Goal: Check status: Check status

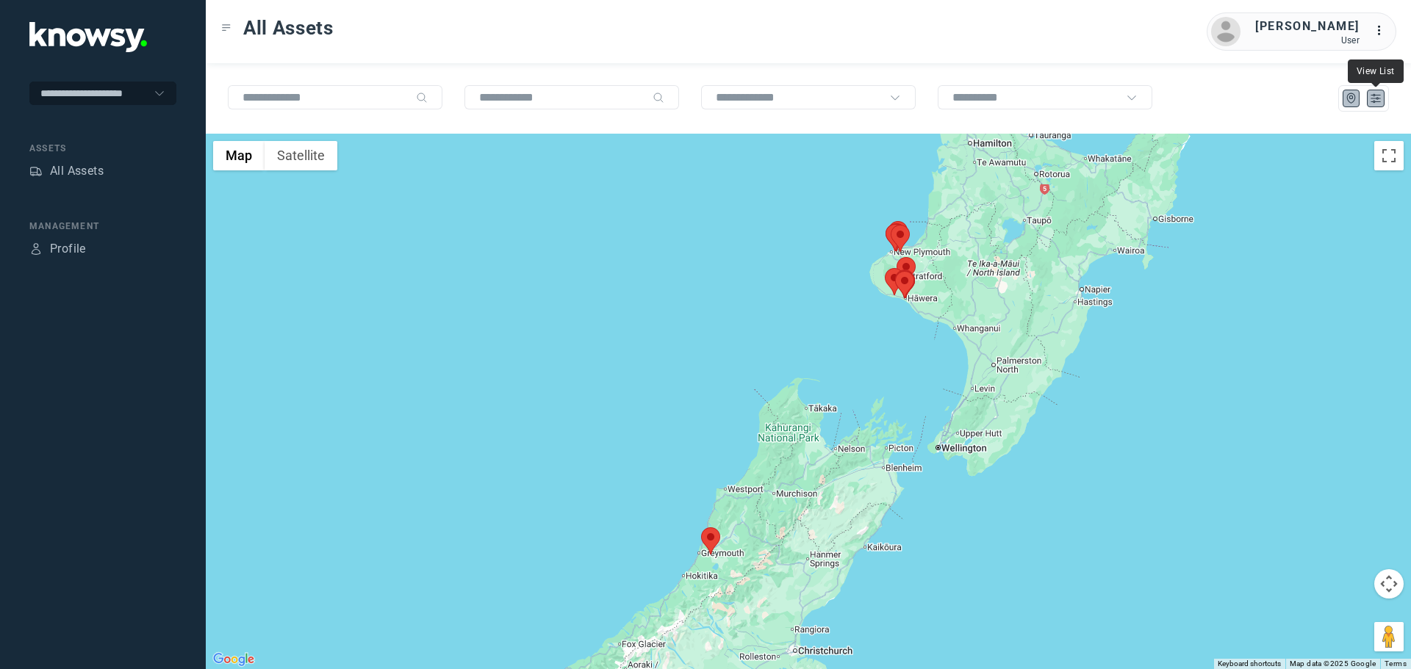
click at [1374, 96] on icon "List" at bounding box center [1375, 99] width 9 height 8
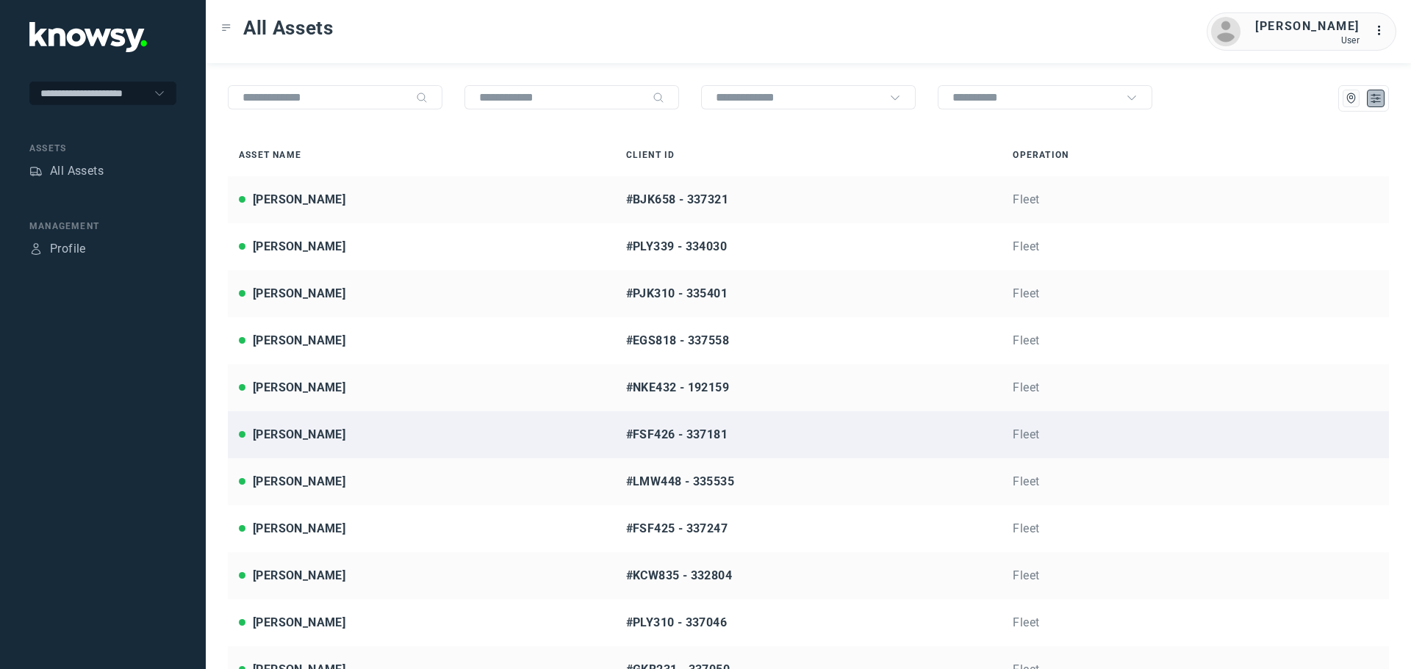
click at [334, 436] on div "[PERSON_NAME]" at bounding box center [421, 435] width 365 height 18
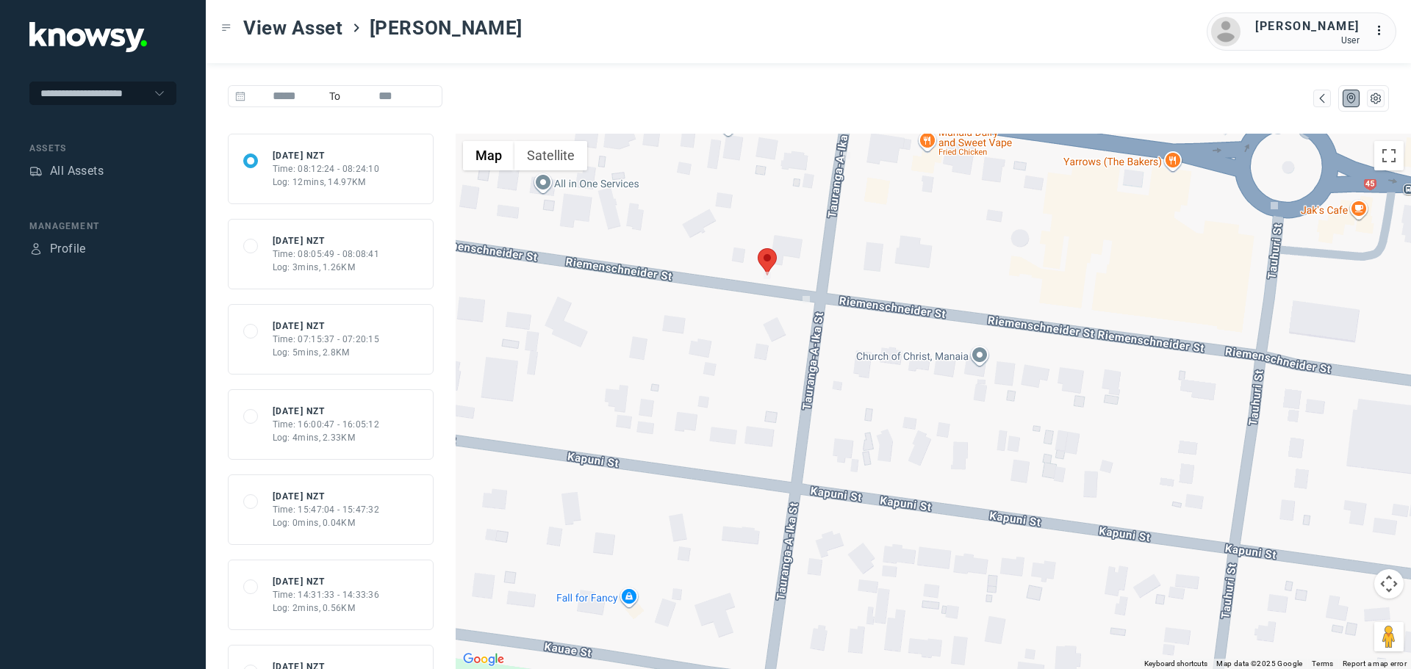
click at [758, 248] on area at bounding box center [758, 248] width 0 height 0
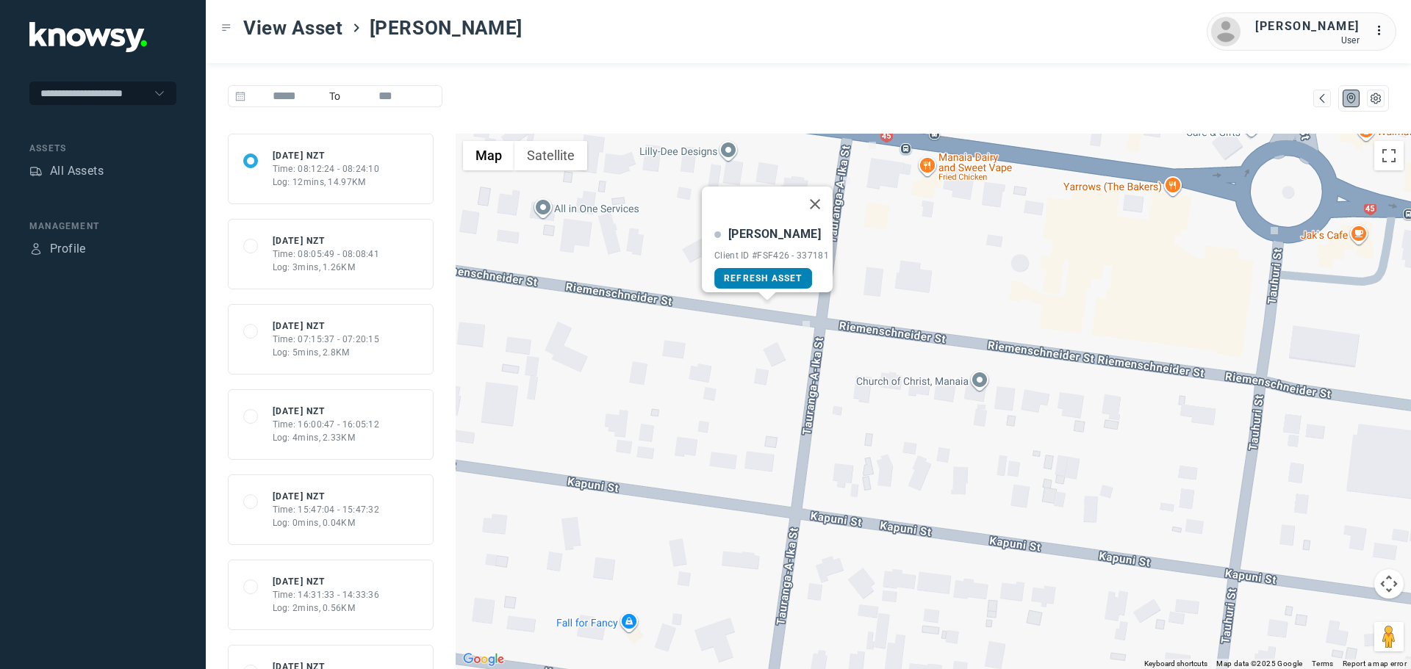
click at [766, 273] on span "Refresh Asset" at bounding box center [763, 278] width 79 height 10
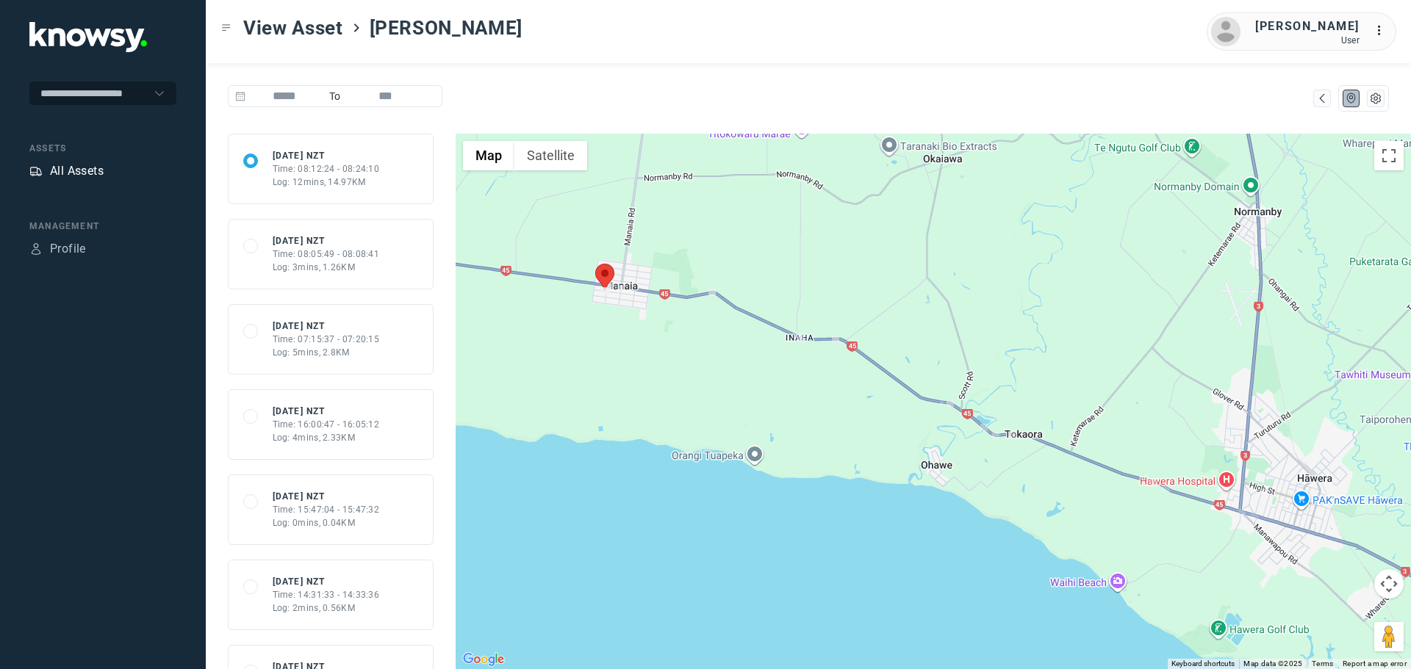
click at [91, 171] on div "All Assets" at bounding box center [77, 171] width 54 height 18
